Goal: Task Accomplishment & Management: Manage account settings

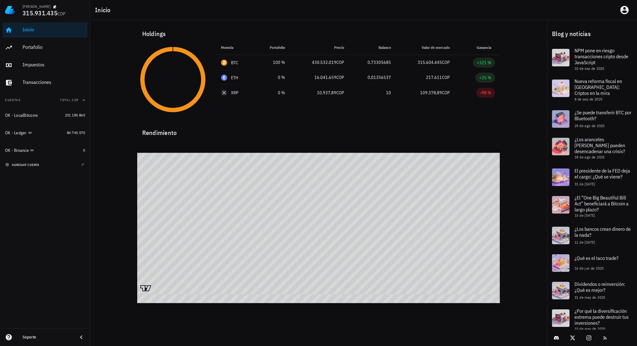
click at [31, 166] on span "agregar cuenta" at bounding box center [23, 165] width 33 height 4
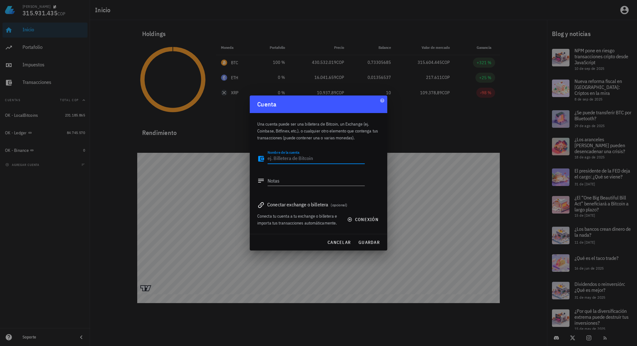
click at [295, 161] on textarea "Nombre de la cuenta" at bounding box center [316, 159] width 97 height 10
type textarea "L archivo"
click at [382, 240] on div "cancelar guardar" at bounding box center [319, 242] width 138 height 16
click at [379, 242] on span "guardar" at bounding box center [369, 242] width 22 height 6
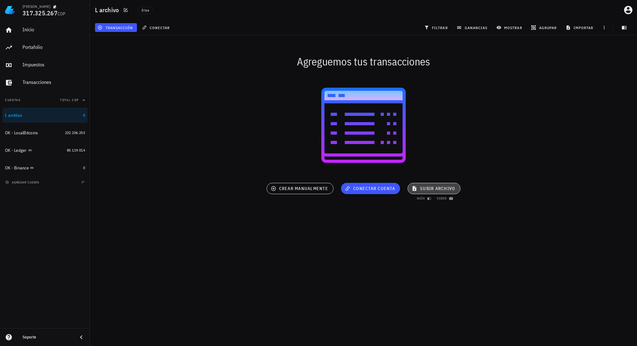
click at [434, 187] on span "subir archivo" at bounding box center [434, 188] width 42 height 6
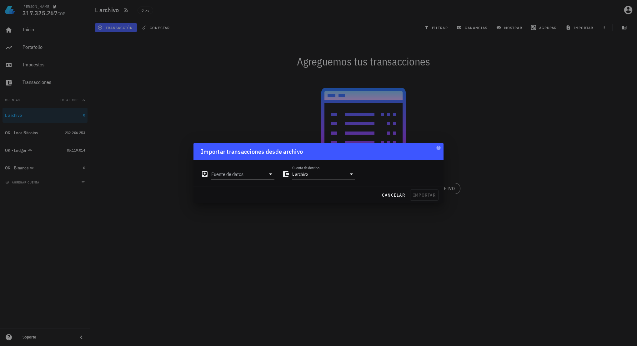
click at [249, 170] on input "Fuente de datos" at bounding box center [238, 174] width 54 height 10
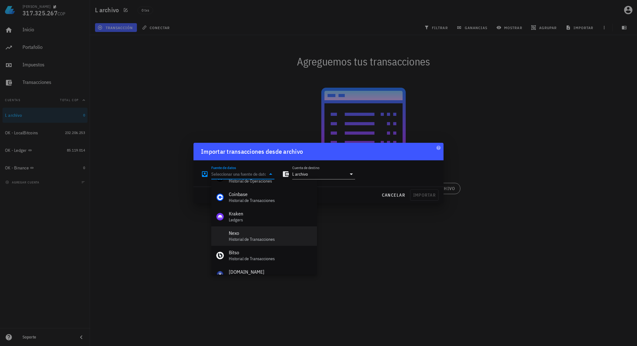
scroll to position [61, 0]
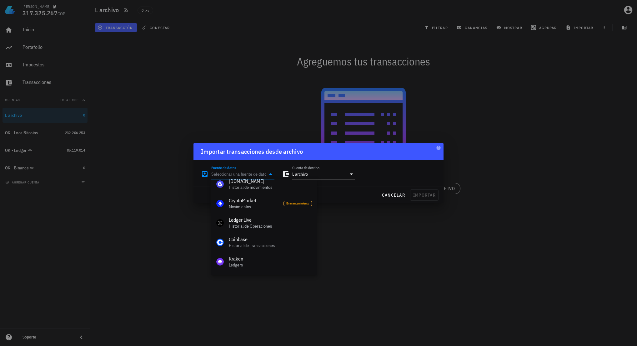
click at [261, 220] on div "Ledger Live" at bounding box center [270, 220] width 83 height 6
type input "Ledger Live"
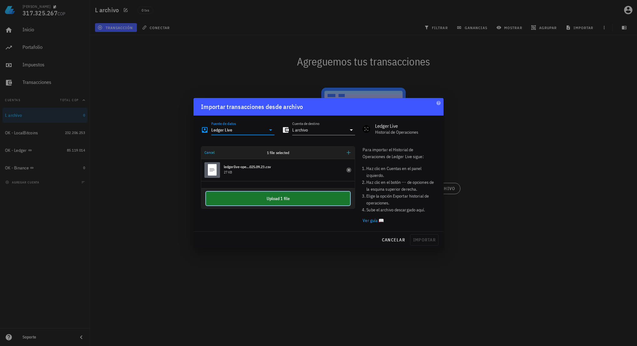
click at [280, 200] on button "Upload 1 file" at bounding box center [278, 198] width 144 height 14
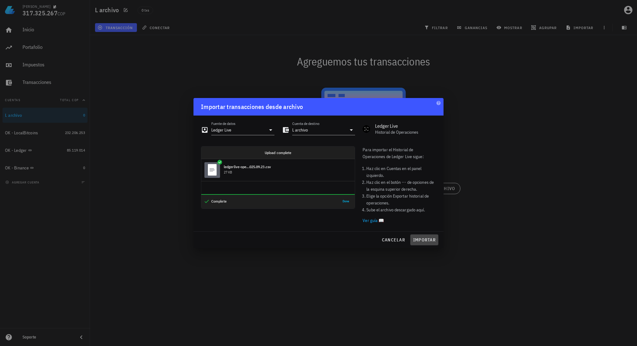
click at [429, 244] on button "importar" at bounding box center [424, 239] width 28 height 11
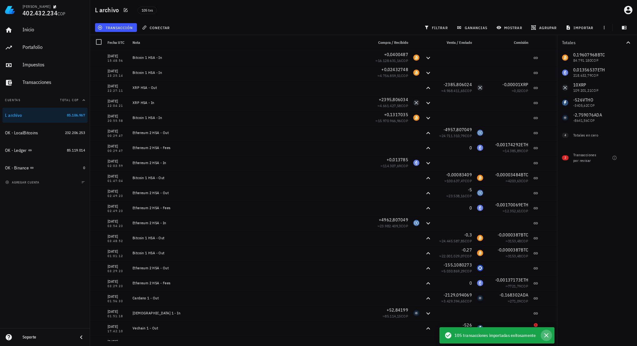
click at [547, 334] on icon "button" at bounding box center [546, 335] width 4 height 4
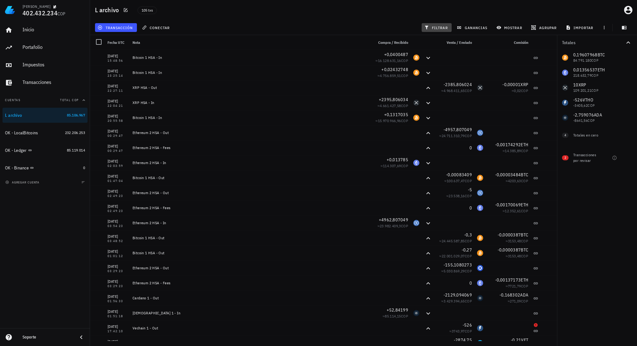
click at [428, 28] on icon "button" at bounding box center [426, 27] width 5 height 5
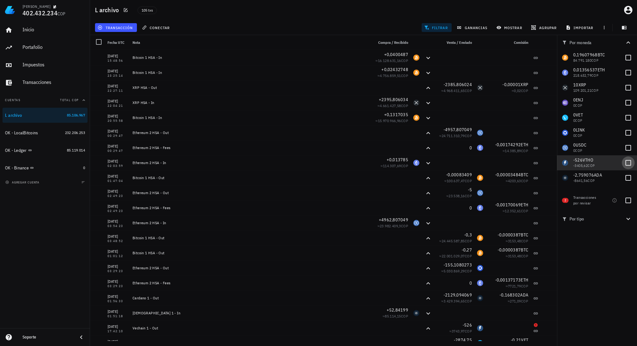
click at [626, 160] on div at bounding box center [628, 162] width 11 height 11
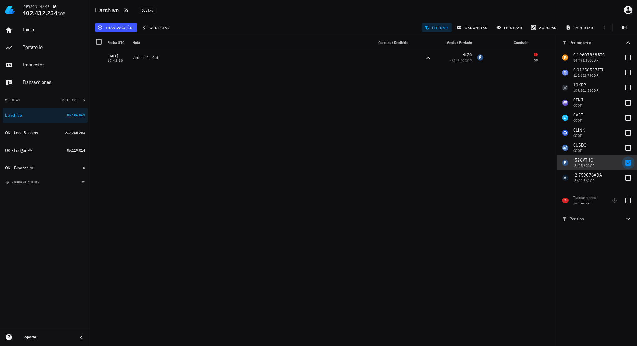
click at [631, 164] on div at bounding box center [628, 162] width 11 height 11
checkbox input "false"
click at [636, 119] on div "0 VET 0 COP" at bounding box center [597, 117] width 80 height 15
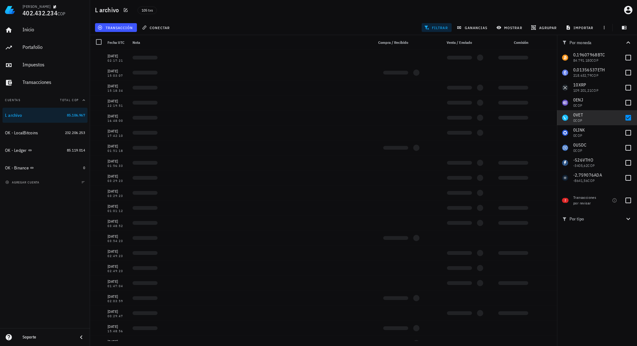
checkbox input "true"
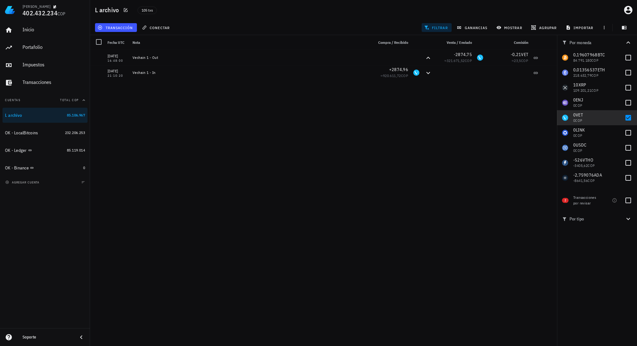
click at [100, 41] on div at bounding box center [98, 42] width 11 height 11
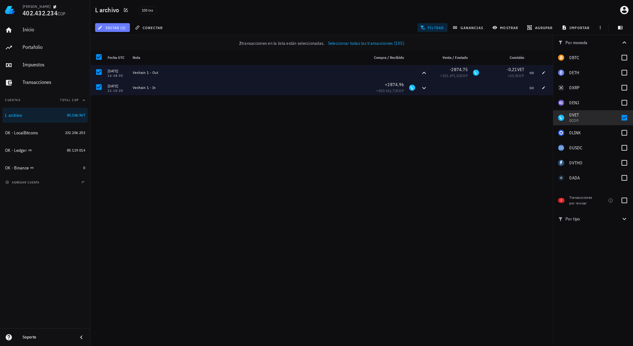
click at [116, 28] on span "editar (2)" at bounding box center [112, 27] width 27 height 5
click at [141, 39] on div "Cambiar de cuenta" at bounding box center [126, 41] width 32 height 5
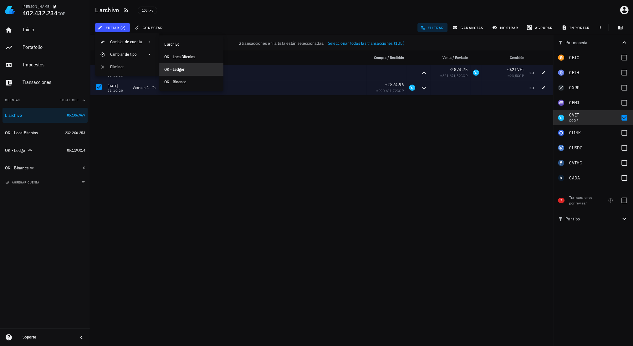
click at [184, 71] on div "OK - Ledger" at bounding box center [191, 69] width 54 height 5
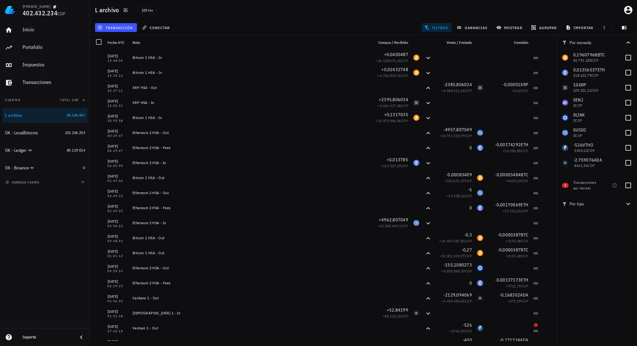
click at [599, 234] on div "Por moneda 0,19607968 BTC 84.791.180 COP 0,01356537 ETH 218.632,79 COP 10 XRP 1…" at bounding box center [597, 190] width 80 height 310
click at [631, 160] on div at bounding box center [628, 162] width 11 height 11
checkbox input "true"
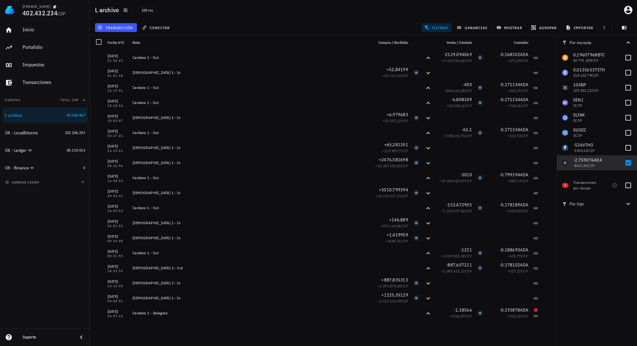
click at [214, 321] on div "[DATE] 15:48:56 Bitcoin 1 HSA - In +0,0400487 ≈ 16.128.631,16 COP [DATE] 23:25:…" at bounding box center [323, 195] width 467 height 290
click at [403, 13] on div "L archivo 105 txs" at bounding box center [363, 10] width 547 height 20
click at [575, 251] on div "Por moneda 0,19607968 BTC 84.791.180 COP 0,01356537 ETH 218.632,79 COP 10 XRP 1…" at bounding box center [597, 190] width 80 height 310
click at [199, 21] on div "transacción conectar filtrar ganancias mostrar [GEOGRAPHIC_DATA] importar" at bounding box center [364, 27] width 540 height 15
click at [51, 150] on div "OK - Ledger" at bounding box center [34, 150] width 59 height 6
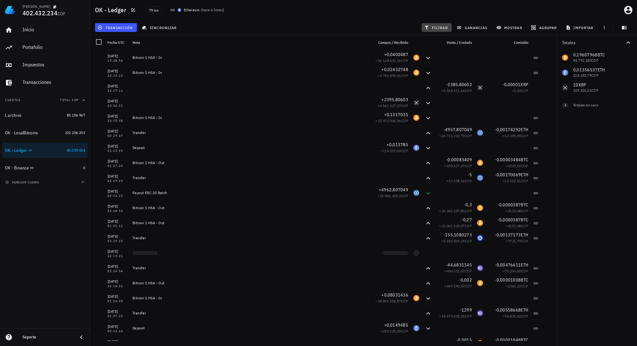
click at [438, 25] on span "filtrar" at bounding box center [437, 27] width 23 height 5
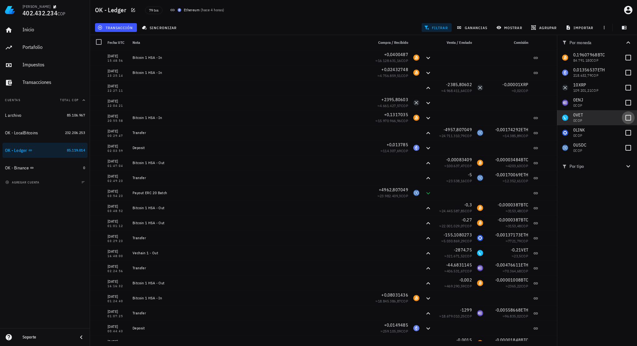
click at [631, 116] on div at bounding box center [628, 117] width 11 height 11
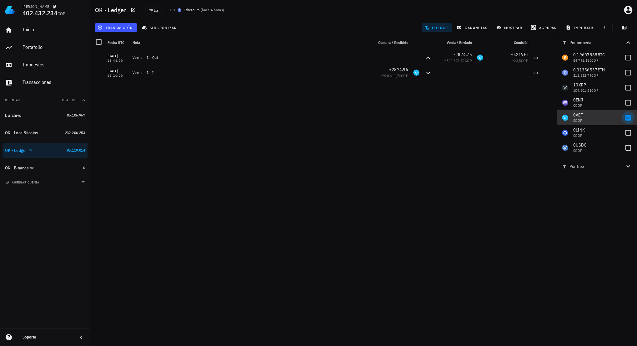
click at [630, 117] on div at bounding box center [628, 117] width 11 height 11
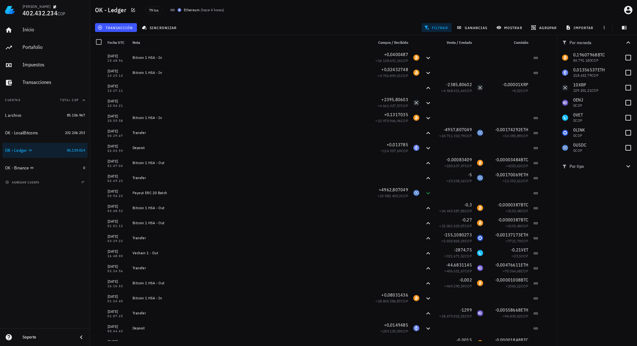
click at [581, 227] on div "Por moneda 0,19607968 BTC 84.791.180 COP 0,01356537 ETH 218.632,79 COP 10 XRP 1…" at bounding box center [597, 190] width 80 height 310
click at [627, 115] on div at bounding box center [628, 117] width 11 height 11
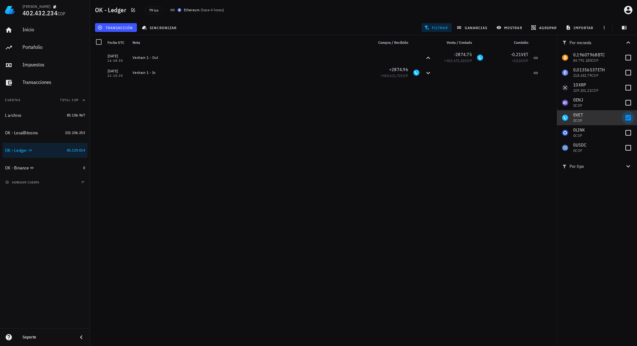
click at [628, 118] on div at bounding box center [628, 117] width 11 height 11
checkbox input "false"
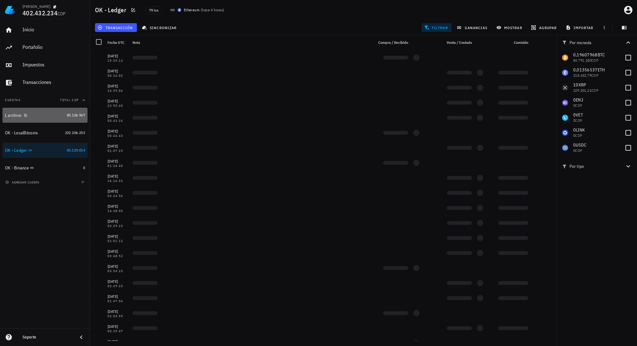
click at [34, 112] on div "L archivo" at bounding box center [34, 115] width 59 height 6
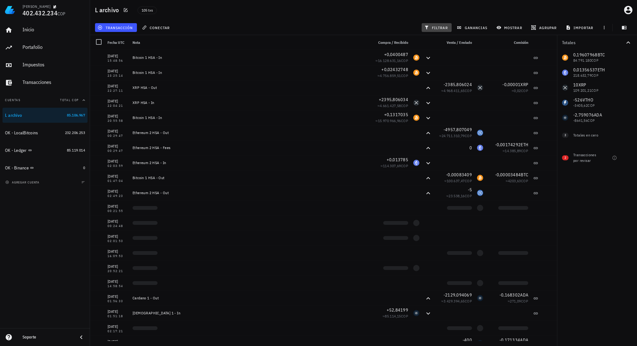
click at [436, 28] on span "filtrar" at bounding box center [437, 27] width 23 height 5
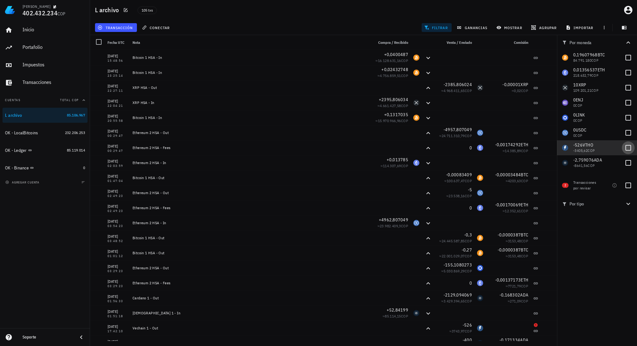
click at [627, 146] on div at bounding box center [628, 147] width 11 height 11
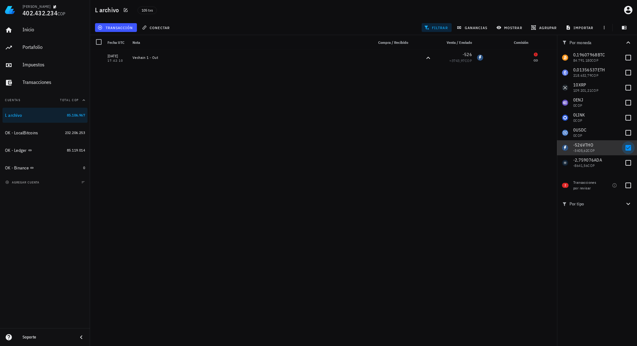
click at [624, 146] on div at bounding box center [628, 147] width 11 height 11
checkbox input "false"
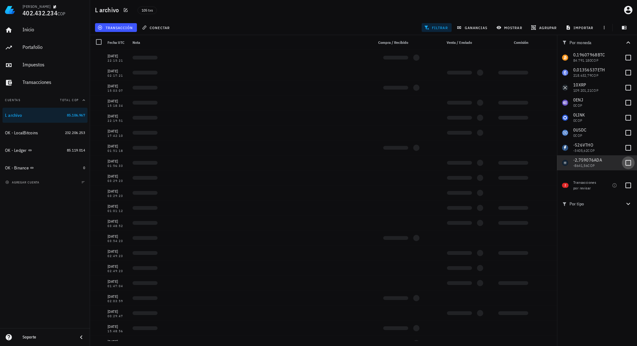
click at [629, 162] on div at bounding box center [628, 162] width 11 height 11
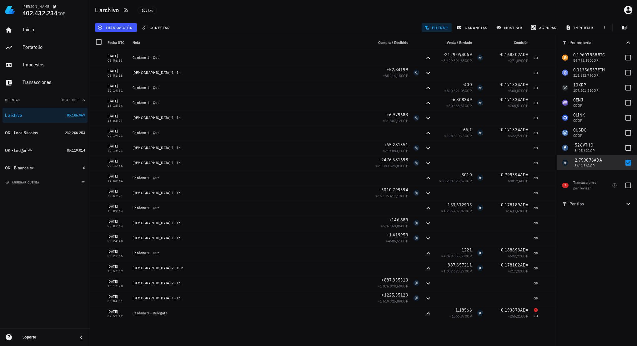
click at [321, 18] on div "L archivo 105 txs" at bounding box center [363, 10] width 547 height 20
click at [629, 164] on div at bounding box center [628, 162] width 11 height 11
checkbox input "false"
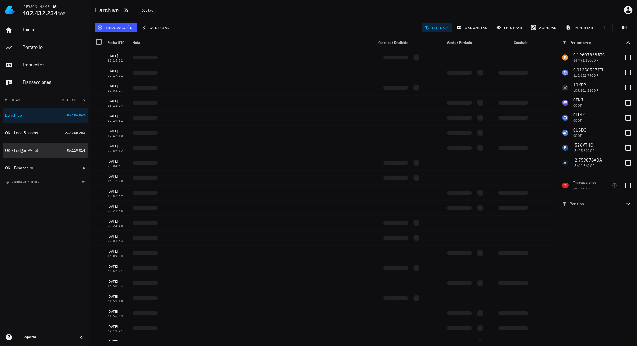
drag, startPoint x: 53, startPoint y: 152, endPoint x: 58, endPoint y: 152, distance: 4.4
click at [53, 152] on div "OK - Ledger" at bounding box center [34, 150] width 59 height 6
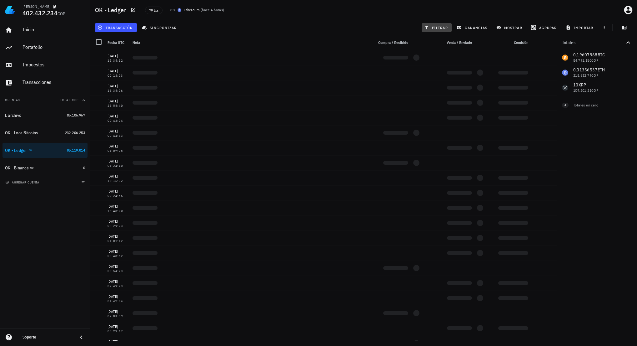
click at [438, 25] on span "filtrar" at bounding box center [437, 27] width 23 height 5
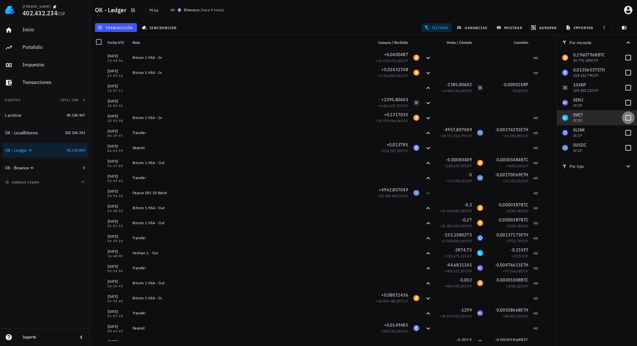
click at [625, 117] on div at bounding box center [628, 117] width 11 height 11
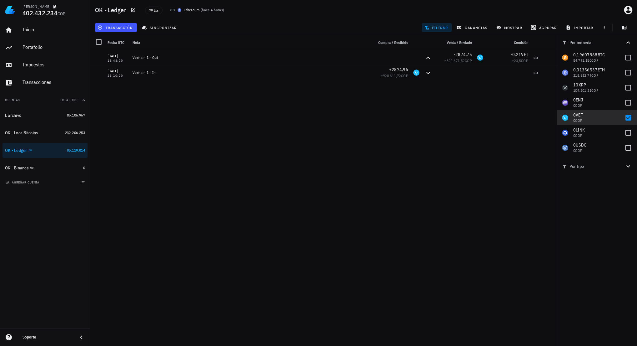
click at [193, 125] on div "[DATE] 15:48:56 Bitcoin 1 HSA - In +0,0400487 ≈ 16.128.631,16 COP [DATE] 23:25:…" at bounding box center [323, 195] width 467 height 290
click at [262, 138] on div "[DATE] 15:48:56 Bitcoin 1 HSA - In +0,0400487 ≈ 16.128.631,16 COP [DATE] 23:25:…" at bounding box center [323, 195] width 467 height 290
click at [631, 117] on div at bounding box center [628, 117] width 11 height 11
checkbox input "false"
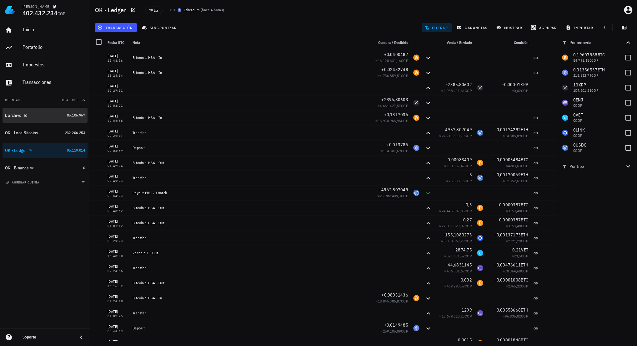
click at [51, 114] on div "L archivo" at bounding box center [34, 115] width 59 height 6
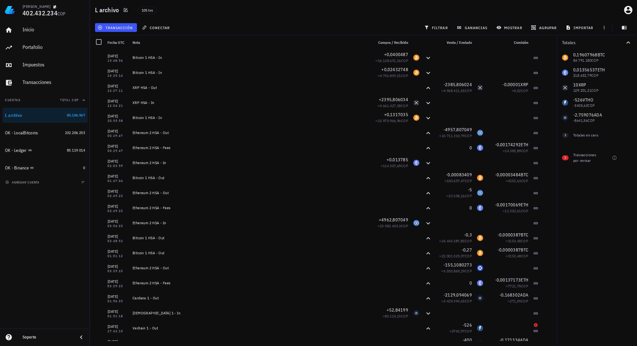
click at [74, 236] on div "Inicio [GEOGRAPHIC_DATA] Impuestos [GEOGRAPHIC_DATA] Cuentas Total COP L archiv…" at bounding box center [45, 174] width 90 height 308
click at [25, 233] on div "Inicio [GEOGRAPHIC_DATA] Impuestos [GEOGRAPHIC_DATA] Cuentas Total COP L archiv…" at bounding box center [45, 174] width 90 height 308
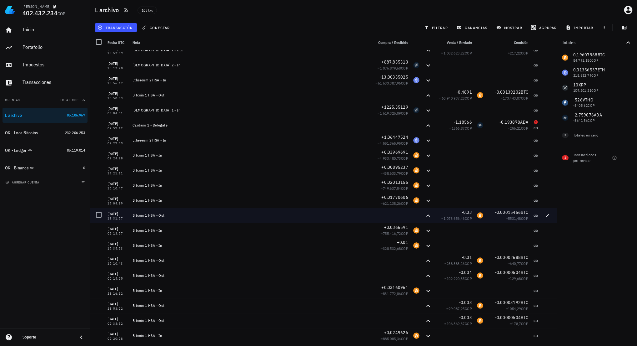
scroll to position [1094, 0]
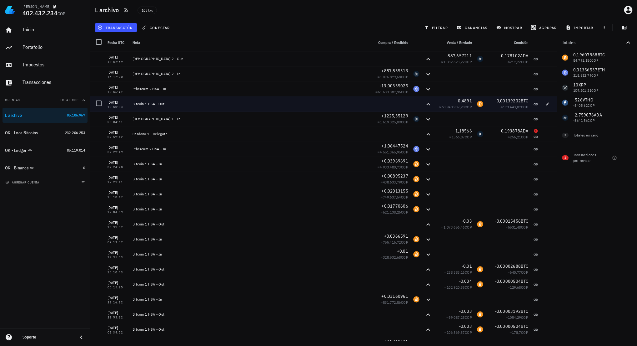
click at [288, 103] on div "Bitcoin 1 HSA - Out" at bounding box center [251, 103] width 236 height 5
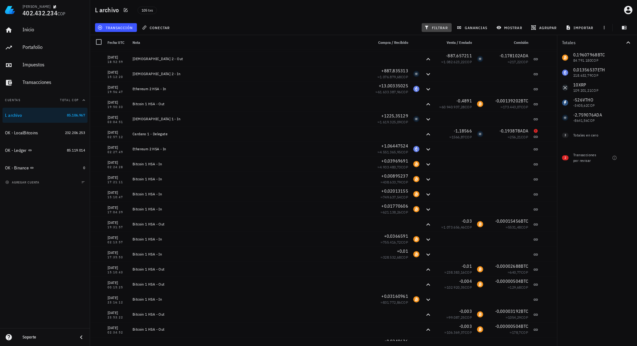
click at [436, 27] on span "filtrar" at bounding box center [437, 27] width 23 height 5
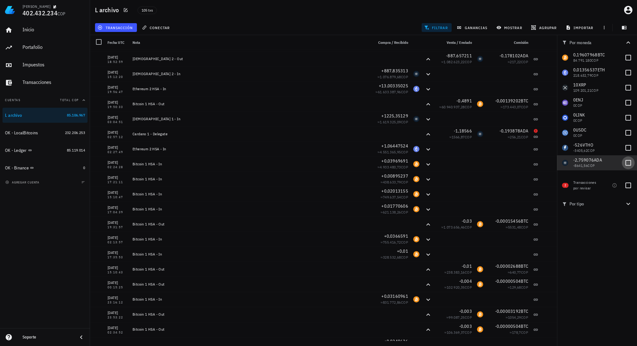
click at [632, 164] on div at bounding box center [628, 162] width 11 height 11
checkbox input "true"
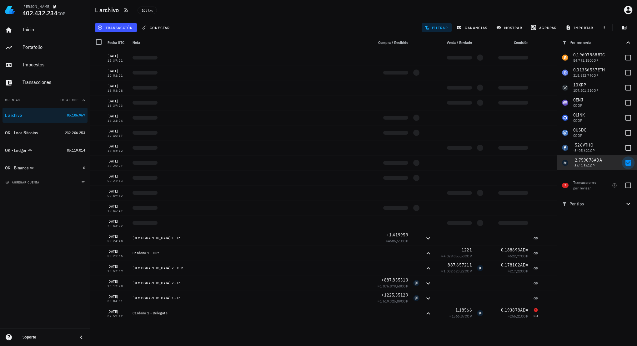
scroll to position [0, 0]
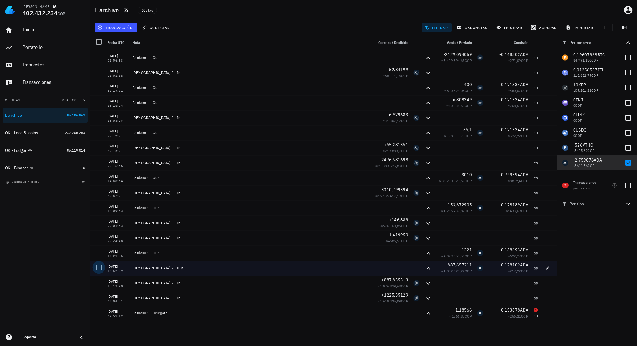
click at [99, 267] on div at bounding box center [98, 267] width 11 height 11
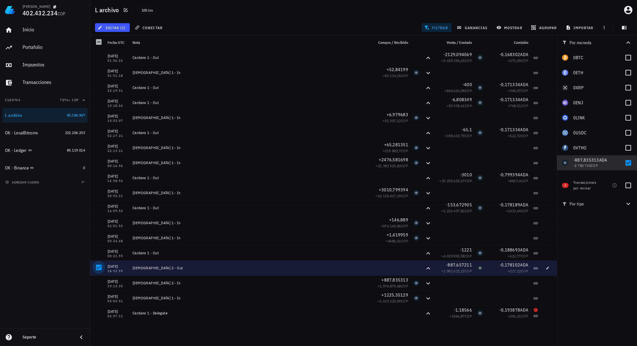
click at [100, 266] on div at bounding box center [98, 267] width 11 height 11
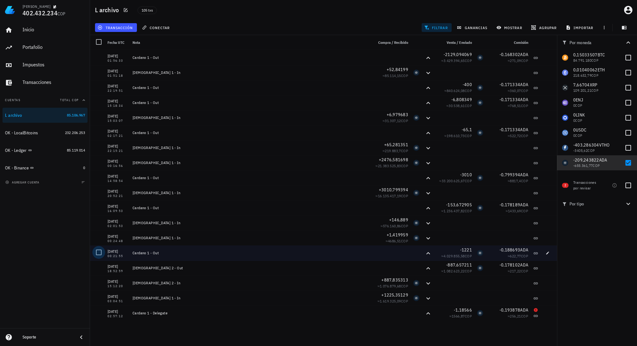
click at [99, 250] on div at bounding box center [98, 252] width 11 height 11
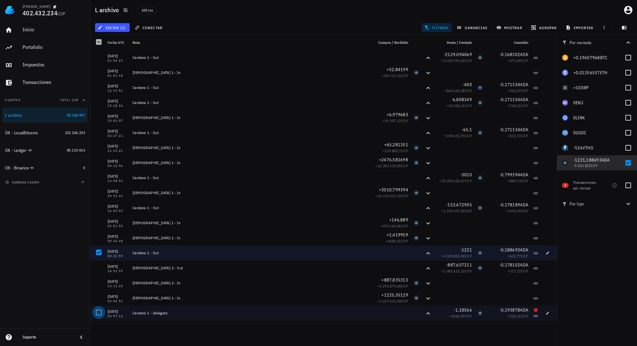
click at [99, 313] on div at bounding box center [98, 312] width 11 height 11
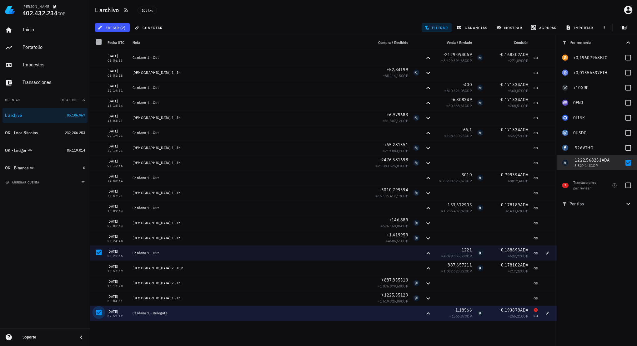
click at [100, 312] on div at bounding box center [98, 312] width 11 height 11
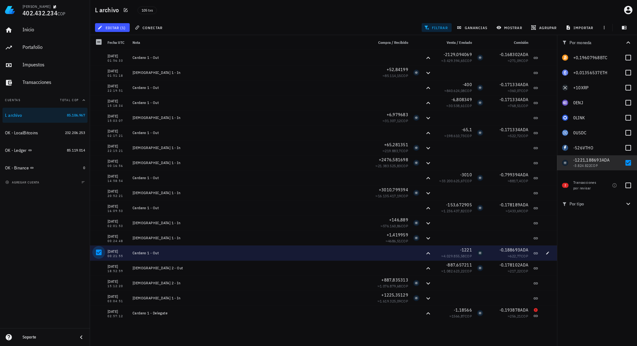
click at [101, 250] on div at bounding box center [98, 252] width 11 height 11
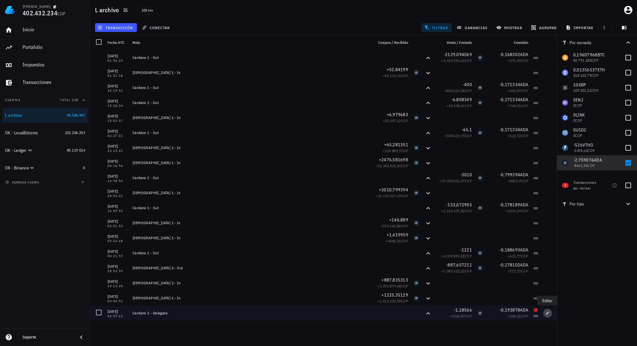
click at [547, 313] on icon "button" at bounding box center [548, 312] width 3 height 3
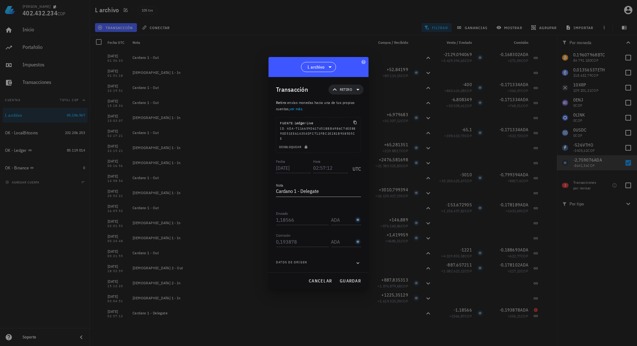
click at [312, 170] on div "Fecha [DATE] Hora 02:57:12 UTC" at bounding box center [318, 166] width 85 height 17
click at [335, 193] on textarea "Cardano 1 - Delegate" at bounding box center [318, 191] width 85 height 10
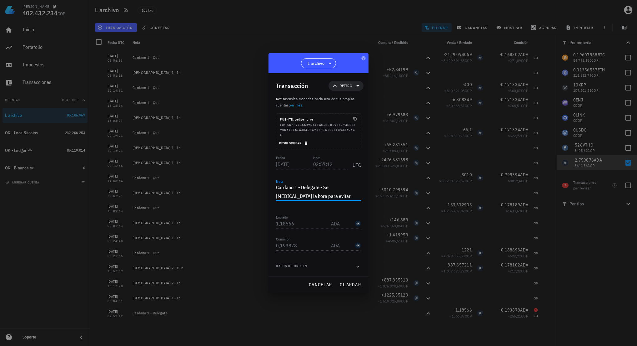
click at [307, 142] on icon "button" at bounding box center [306, 143] width 4 height 4
click at [314, 166] on input "02:57:12" at bounding box center [330, 164] width 36 height 10
click at [349, 193] on textarea "Cardano 1 - Delegate - Se [MEDICAL_DATA] la hora para evitar Balance negativo" at bounding box center [318, 192] width 85 height 18
paste textarea "025712"
click at [343, 196] on textarea "Cardano 1 - Delegate - Se [MEDICAL_DATA] la hora para evitar Balance negativo (…" at bounding box center [318, 192] width 85 height 18
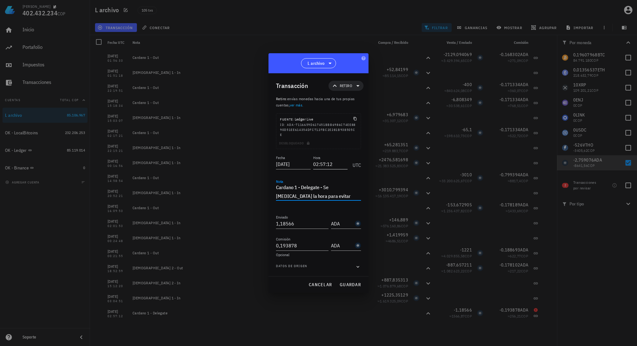
type textarea "Cardano 1 - Delegate - Se [MEDICAL_DATA] la hora para evitar Balance negativo (…"
drag, startPoint x: 333, startPoint y: 162, endPoint x: 310, endPoint y: 162, distance: 23.5
click at [305, 161] on div "Fecha [DATE] Hora 02:57:12 UTC" at bounding box center [318, 162] width 85 height 17
click at [356, 286] on span "guardar" at bounding box center [351, 284] width 22 height 6
type input "02:57:12"
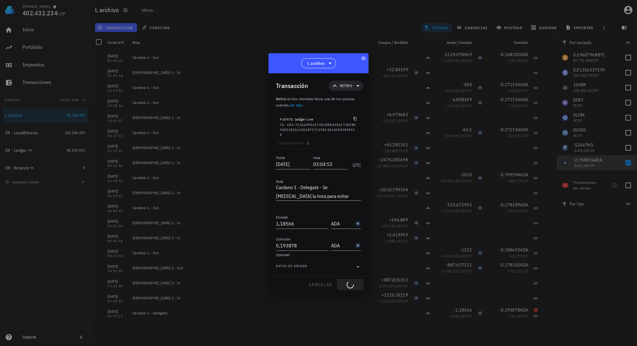
type textarea "Cardano 1 - Delegate"
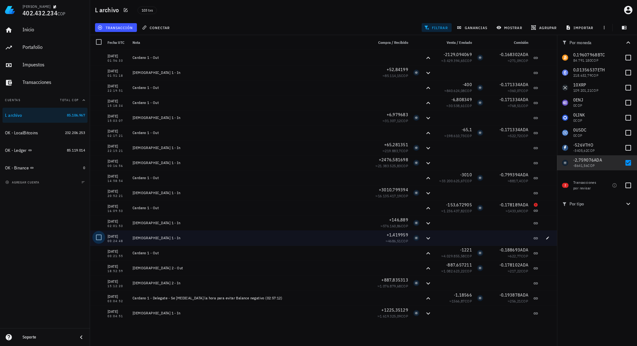
click at [101, 238] on div at bounding box center [98, 237] width 11 height 11
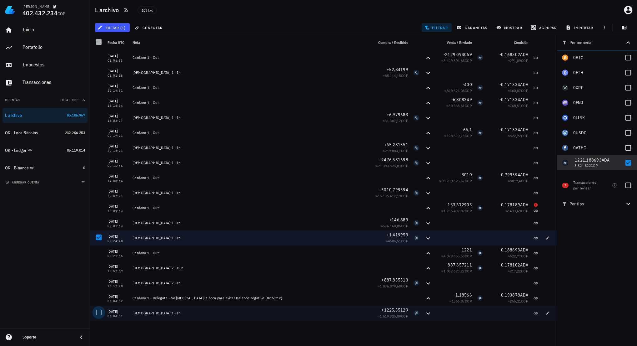
click at [98, 309] on div at bounding box center [98, 312] width 11 height 11
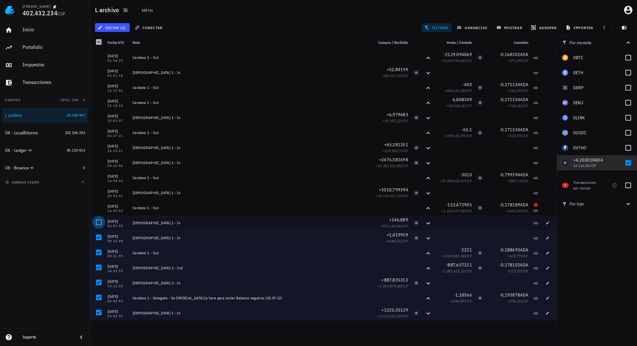
click at [96, 221] on div at bounding box center [98, 222] width 11 height 11
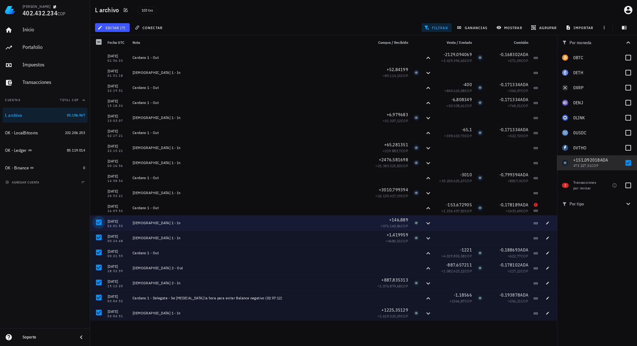
click at [97, 221] on div at bounding box center [98, 222] width 11 height 11
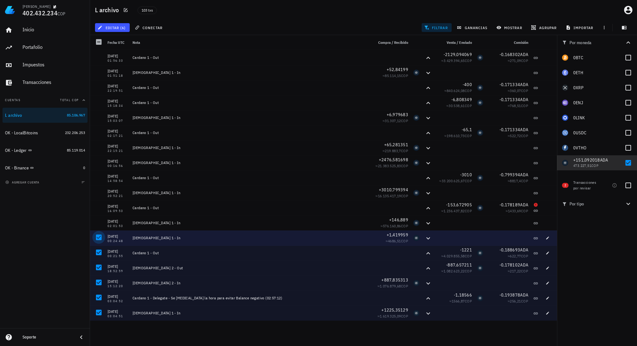
drag, startPoint x: 99, startPoint y: 238, endPoint x: 98, endPoint y: 242, distance: 4.4
click at [99, 238] on div at bounding box center [98, 237] width 11 height 11
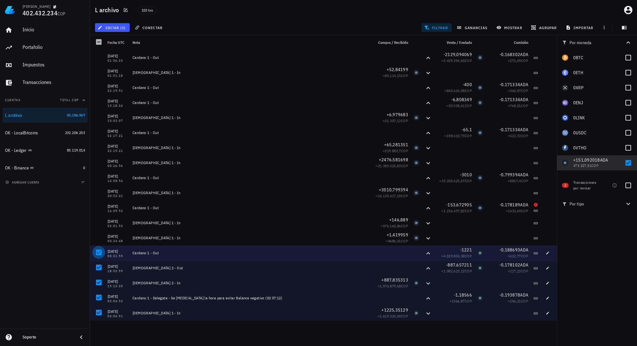
click at [98, 255] on div at bounding box center [98, 252] width 11 height 11
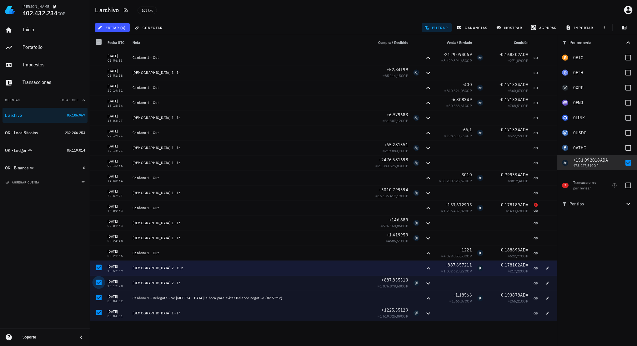
drag, startPoint x: 97, startPoint y: 269, endPoint x: 98, endPoint y: 277, distance: 8.2
click at [97, 269] on div at bounding box center [98, 267] width 11 height 11
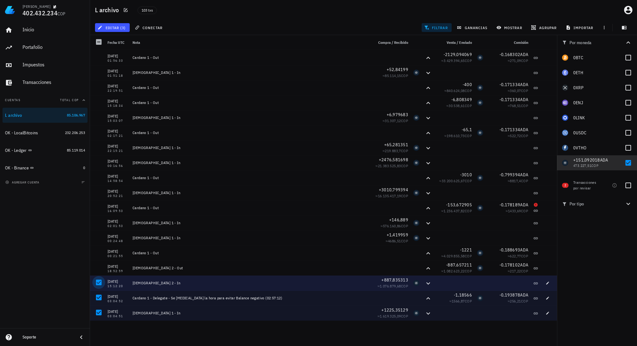
click at [98, 283] on div at bounding box center [98, 282] width 11 height 11
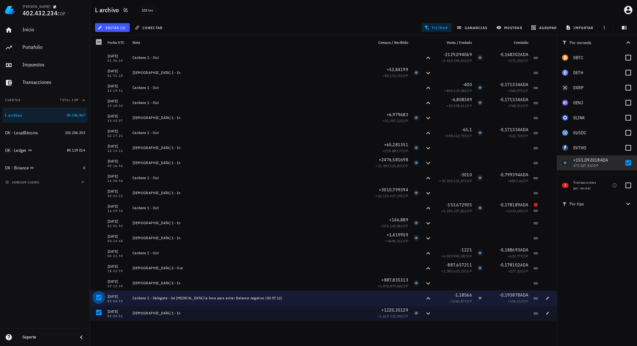
drag, startPoint x: 98, startPoint y: 295, endPoint x: 98, endPoint y: 304, distance: 9.1
click at [98, 296] on div at bounding box center [98, 297] width 11 height 11
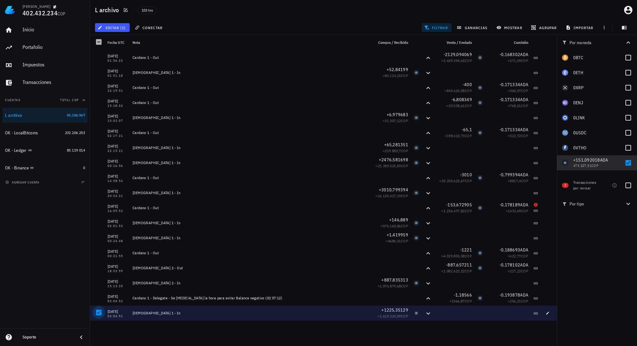
click at [98, 312] on div at bounding box center [98, 312] width 11 height 11
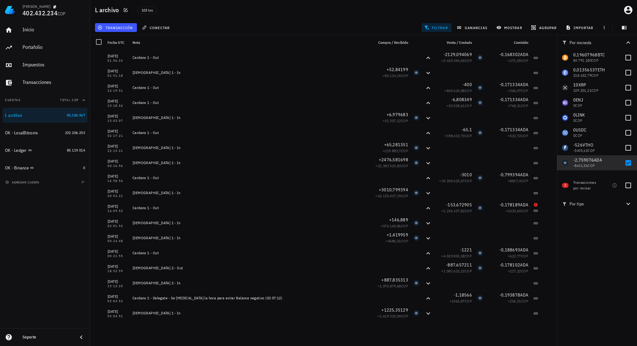
click at [605, 259] on div "Por moneda 0,19607968 BTC 84.791.180 COP 0,01356537 ETH 218.632,79 COP 10 XRP 1…" at bounding box center [597, 190] width 80 height 310
click at [54, 215] on div "Inicio [GEOGRAPHIC_DATA] Impuestos [GEOGRAPHIC_DATA] Cuentas Total COP L archiv…" at bounding box center [45, 174] width 90 height 308
click at [18, 183] on span "agregar cuenta" at bounding box center [23, 182] width 33 height 4
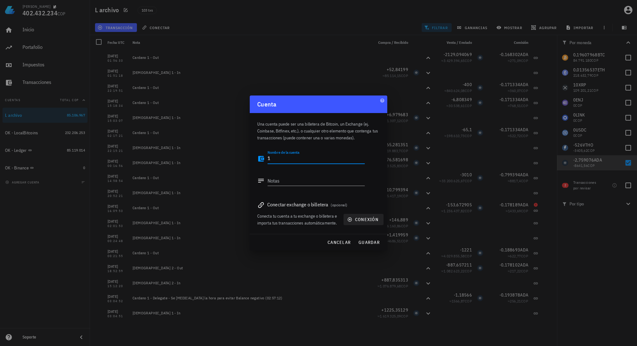
type textarea "1"
click at [360, 219] on span "conexión" at bounding box center [364, 219] width 30 height 6
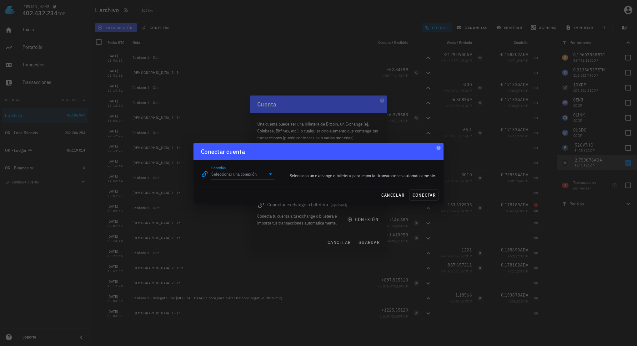
click at [251, 178] on input "Conexión" at bounding box center [238, 174] width 54 height 10
click at [247, 218] on div "Ethereum" at bounding box center [263, 217] width 68 height 6
type input "Ethereum"
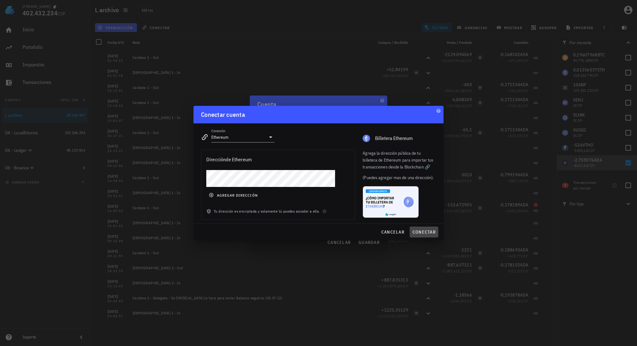
click at [423, 231] on span "conectar" at bounding box center [423, 232] width 23 height 6
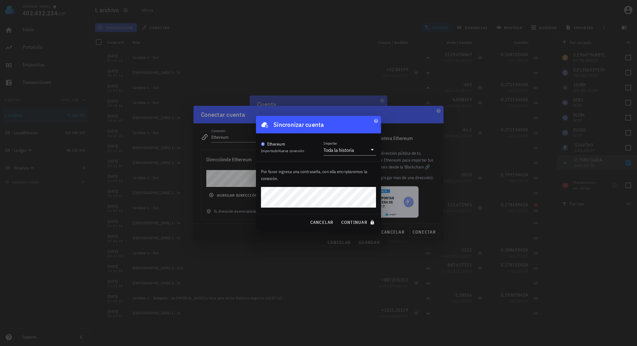
click button "continuar" at bounding box center [359, 221] width 40 height 11
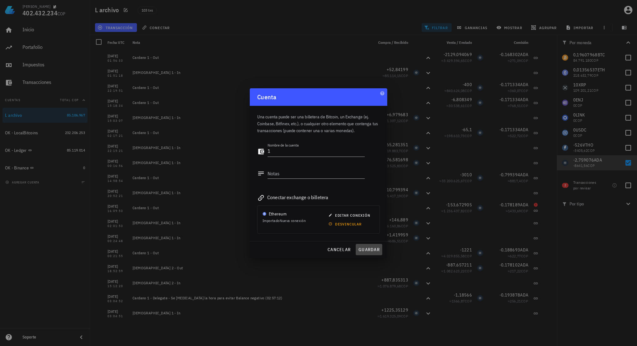
click at [366, 249] on span "guardar" at bounding box center [369, 249] width 22 height 6
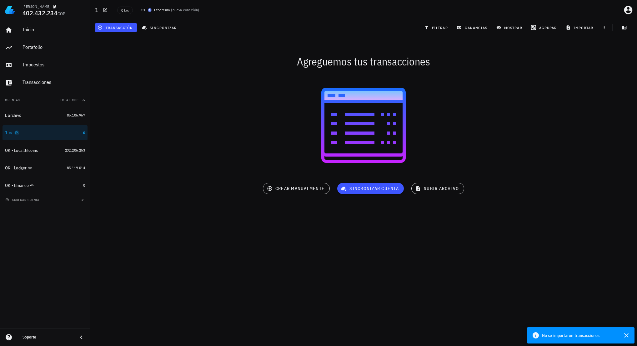
click at [18, 132] on icon "button" at bounding box center [17, 133] width 4 height 4
type textarea "1"
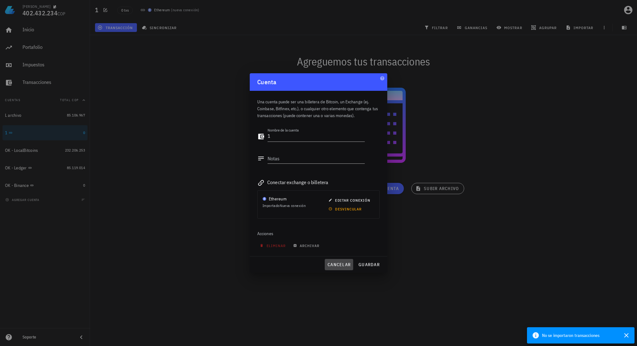
click at [339, 265] on span "cancelar" at bounding box center [338, 264] width 23 height 6
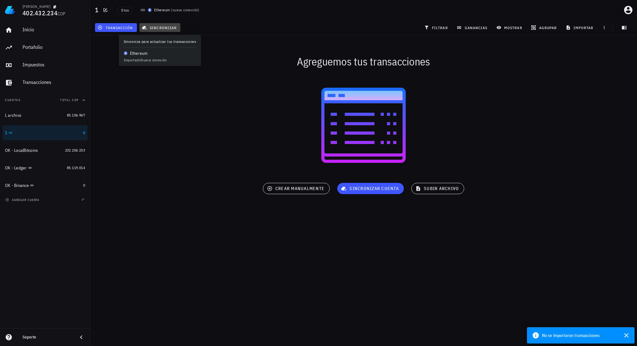
click at [160, 30] on span "sincronizar" at bounding box center [159, 27] width 33 height 5
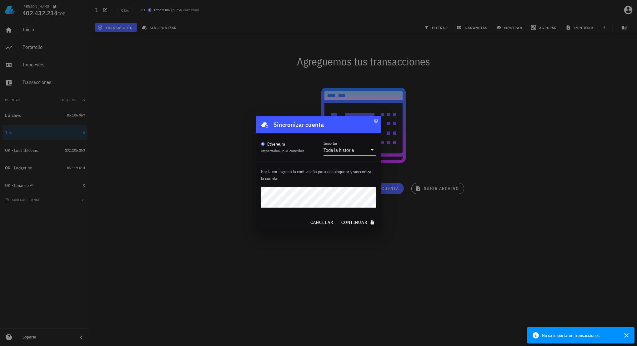
click at [339, 216] on button "continuar" at bounding box center [359, 221] width 40 height 11
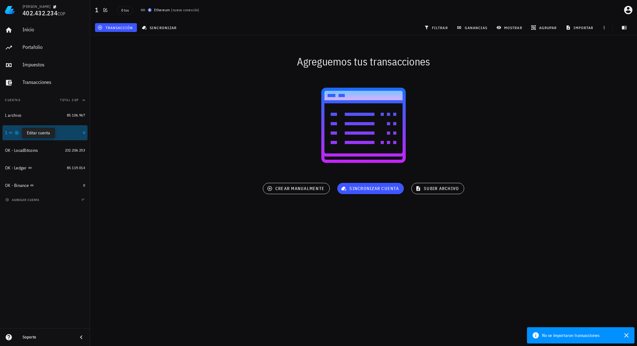
click at [18, 134] on icon "button" at bounding box center [17, 133] width 4 height 4
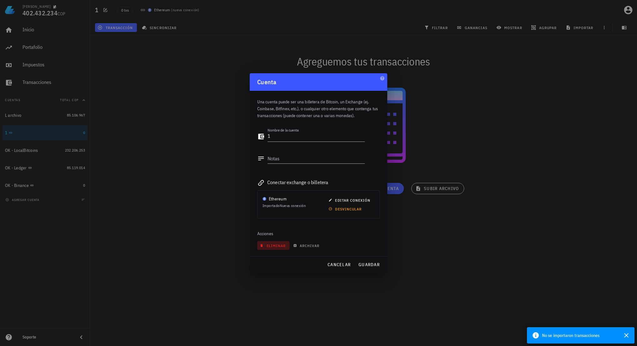
click at [277, 247] on button "eliminar" at bounding box center [273, 245] width 33 height 9
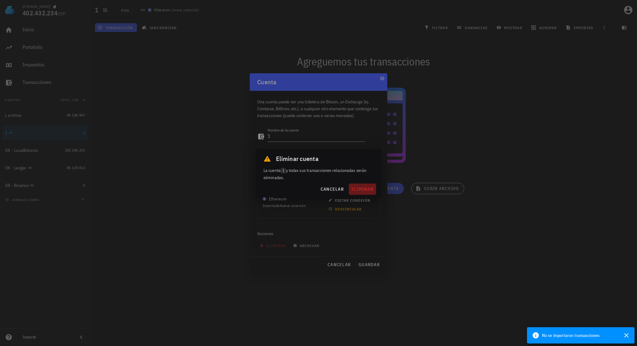
click at [356, 187] on span "eliminar" at bounding box center [362, 189] width 22 height 6
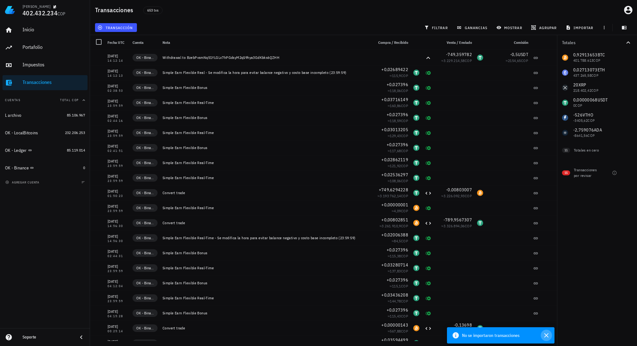
click at [548, 338] on icon "button" at bounding box center [547, 335] width 8 height 8
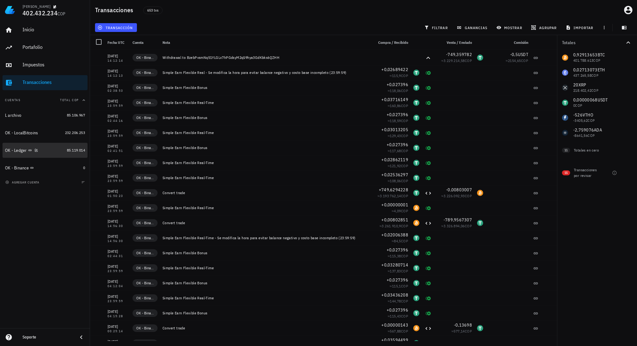
click at [50, 148] on div "OK - Ledger" at bounding box center [34, 150] width 59 height 6
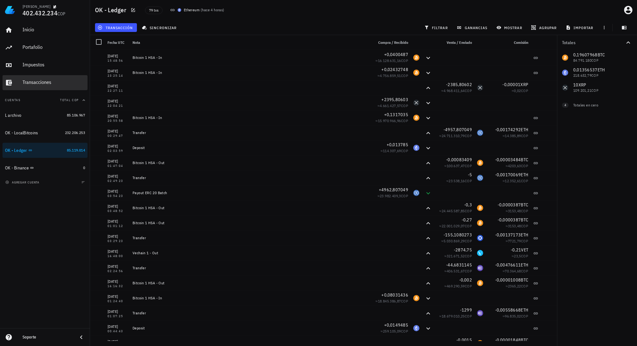
click at [53, 85] on div "Transacciones" at bounding box center [54, 82] width 63 height 6
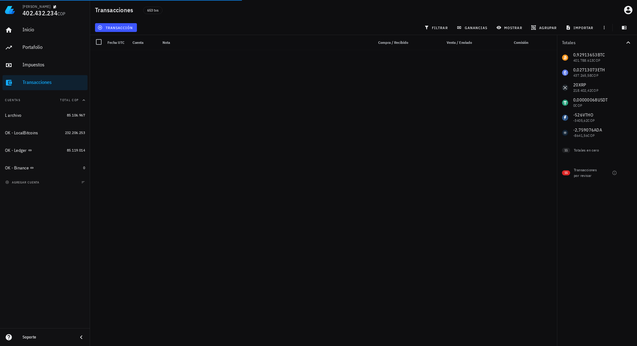
scroll to position [9510, 0]
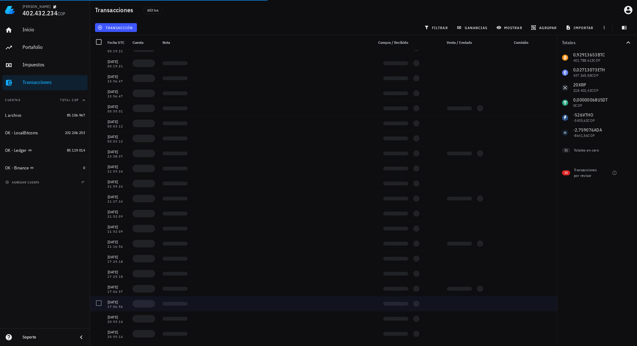
drag, startPoint x: 473, startPoint y: 159, endPoint x: 465, endPoint y: 307, distance: 148.1
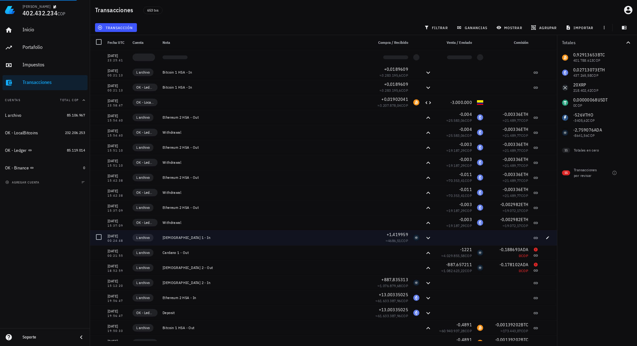
scroll to position [8447, 0]
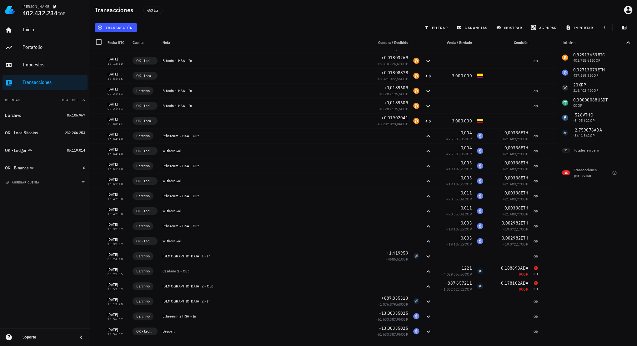
click at [37, 224] on div "Inicio [GEOGRAPHIC_DATA] Impuestos [GEOGRAPHIC_DATA] Cuentas Total COP L archiv…" at bounding box center [45, 174] width 90 height 308
click at [50, 154] on div "OK - Ledger" at bounding box center [34, 150] width 59 height 13
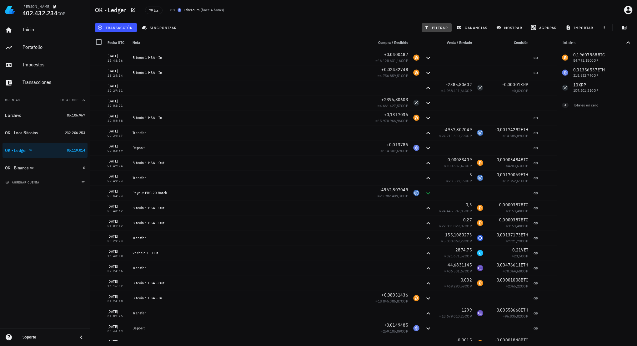
click at [435, 24] on button "filtrar" at bounding box center [437, 27] width 30 height 9
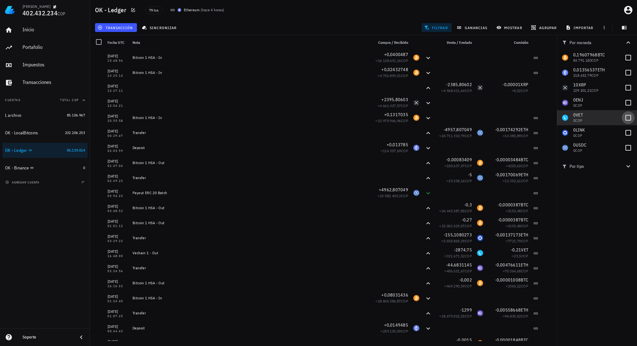
click at [626, 117] on div at bounding box center [628, 117] width 11 height 11
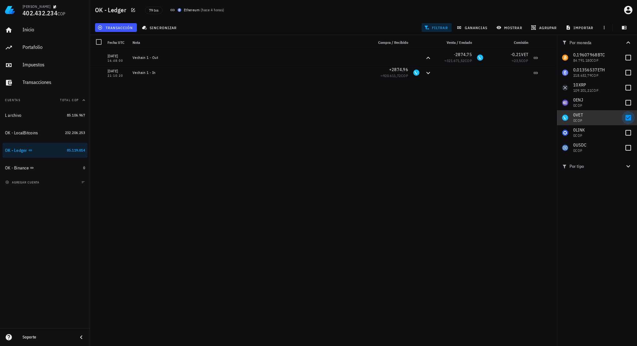
click at [628, 119] on div at bounding box center [628, 117] width 11 height 11
checkbox input "false"
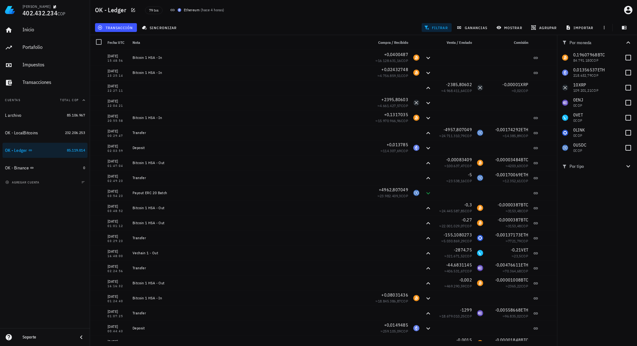
click at [71, 225] on div "Inicio [GEOGRAPHIC_DATA] Impuestos [GEOGRAPHIC_DATA] Cuentas Total COP L archiv…" at bounding box center [45, 174] width 90 height 308
click at [48, 231] on div "Inicio [GEOGRAPHIC_DATA] Impuestos [GEOGRAPHIC_DATA] Cuentas Total COP L archiv…" at bounding box center [45, 174] width 90 height 308
click at [65, 241] on div "Inicio [GEOGRAPHIC_DATA] Impuestos [GEOGRAPHIC_DATA] Cuentas Total COP L archiv…" at bounding box center [45, 174] width 90 height 308
click at [590, 223] on div "Por moneda 0,19607968 BTC 84.791.180 COP 0,01356537 ETH 218.632,79 COP 10 XRP 1…" at bounding box center [597, 190] width 80 height 310
